Goal: Information Seeking & Learning: Check status

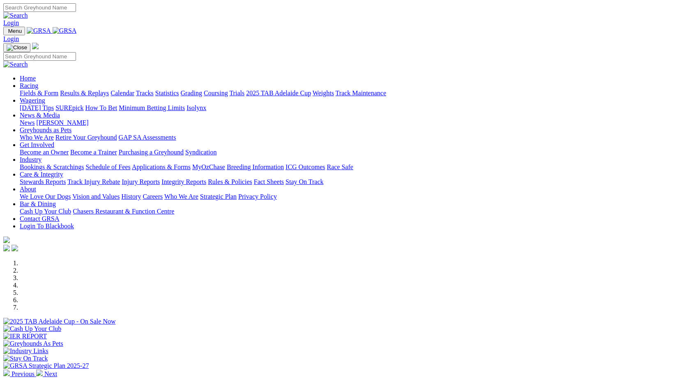
click at [66, 178] on link "Stewards Reports" at bounding box center [43, 181] width 46 height 7
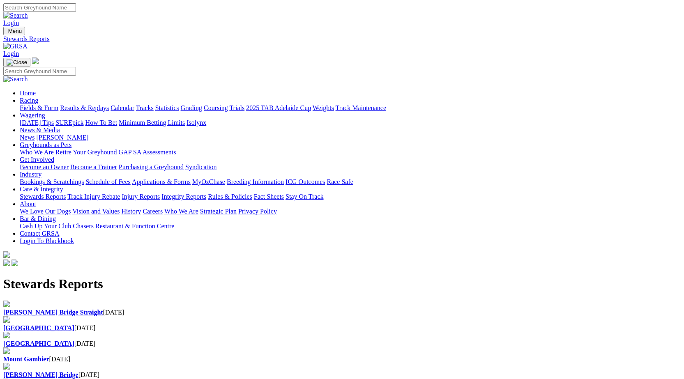
click at [74, 324] on b "[GEOGRAPHIC_DATA]" at bounding box center [38, 327] width 71 height 7
click at [109, 104] on link "Results & Replays" at bounding box center [84, 107] width 49 height 7
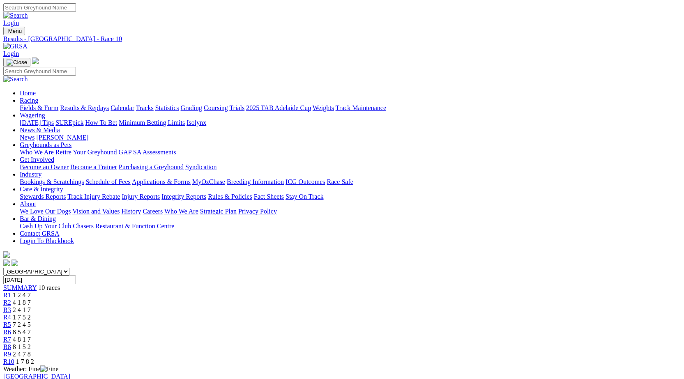
click at [11, 328] on span "R6" at bounding box center [7, 331] width 8 height 7
